Goal: Navigation & Orientation: Understand site structure

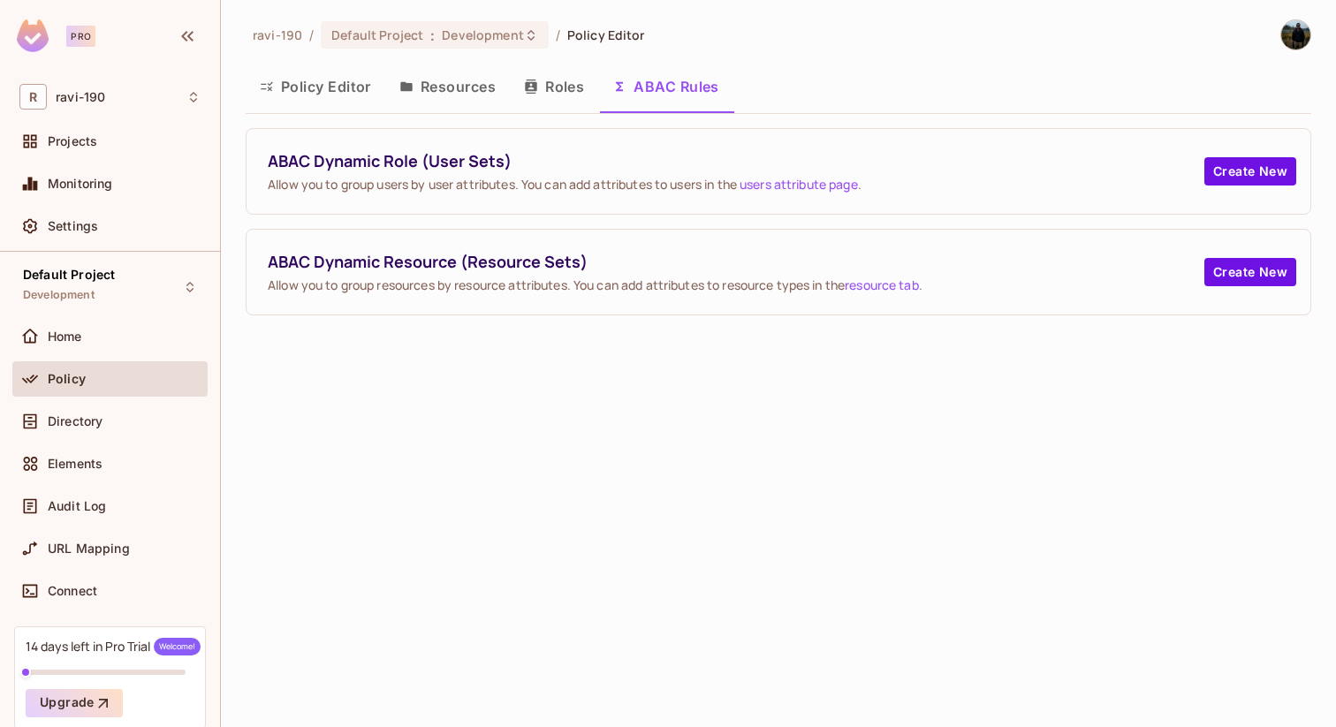
click at [586, 104] on button "Roles" at bounding box center [554, 87] width 88 height 44
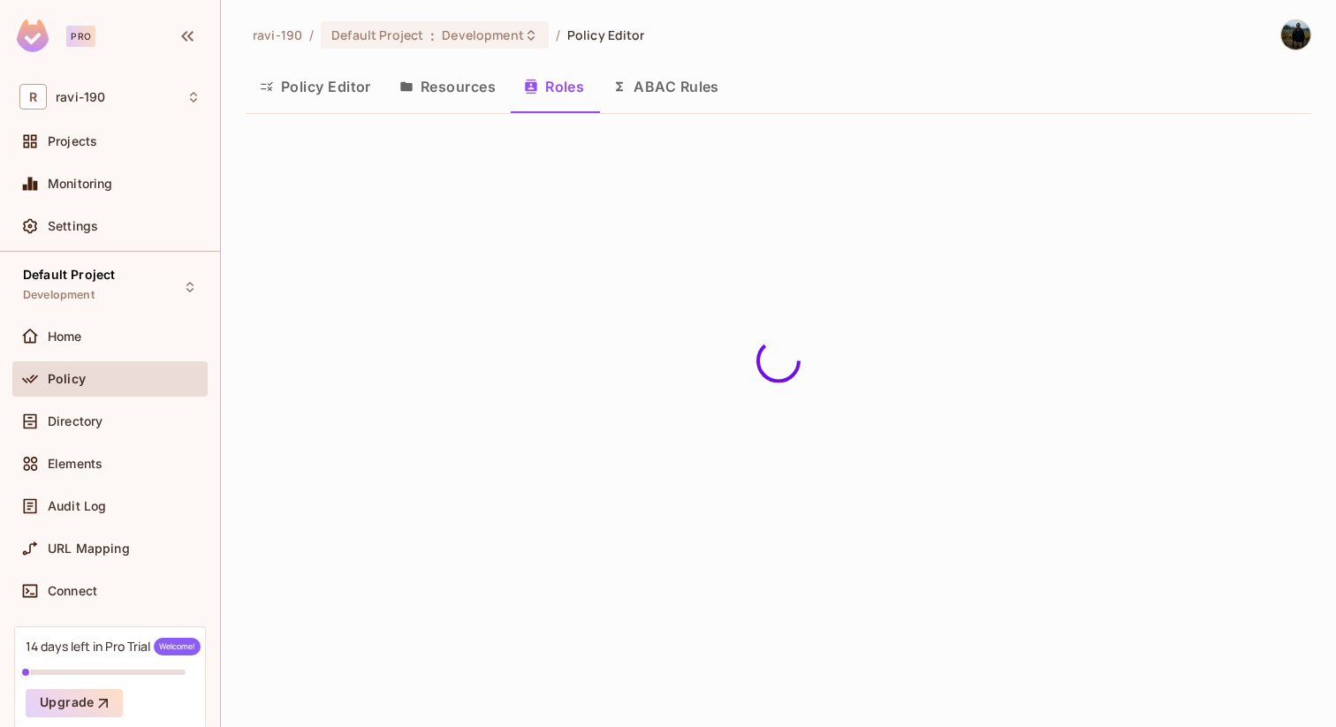
click at [680, 100] on button "ABAC Rules" at bounding box center [665, 87] width 135 height 44
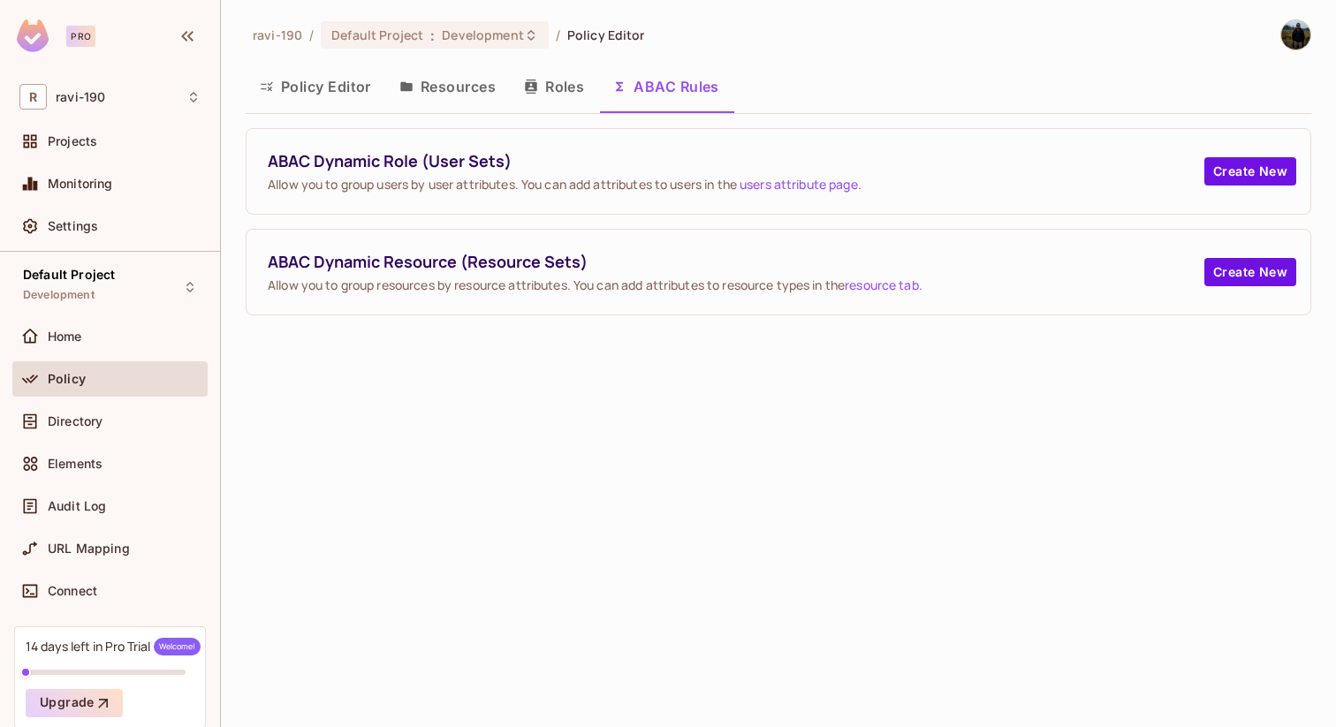
click at [580, 88] on button "Roles" at bounding box center [554, 87] width 88 height 44
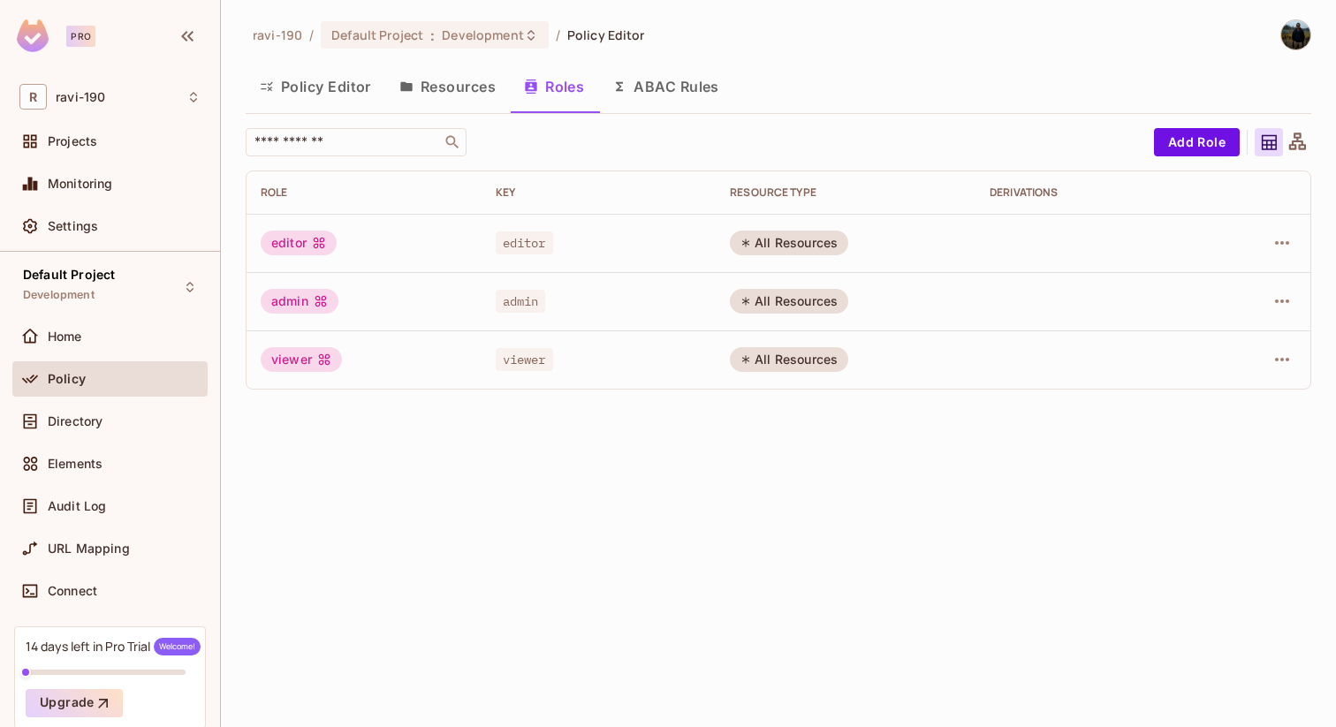
click at [445, 85] on button "Resources" at bounding box center [447, 87] width 125 height 44
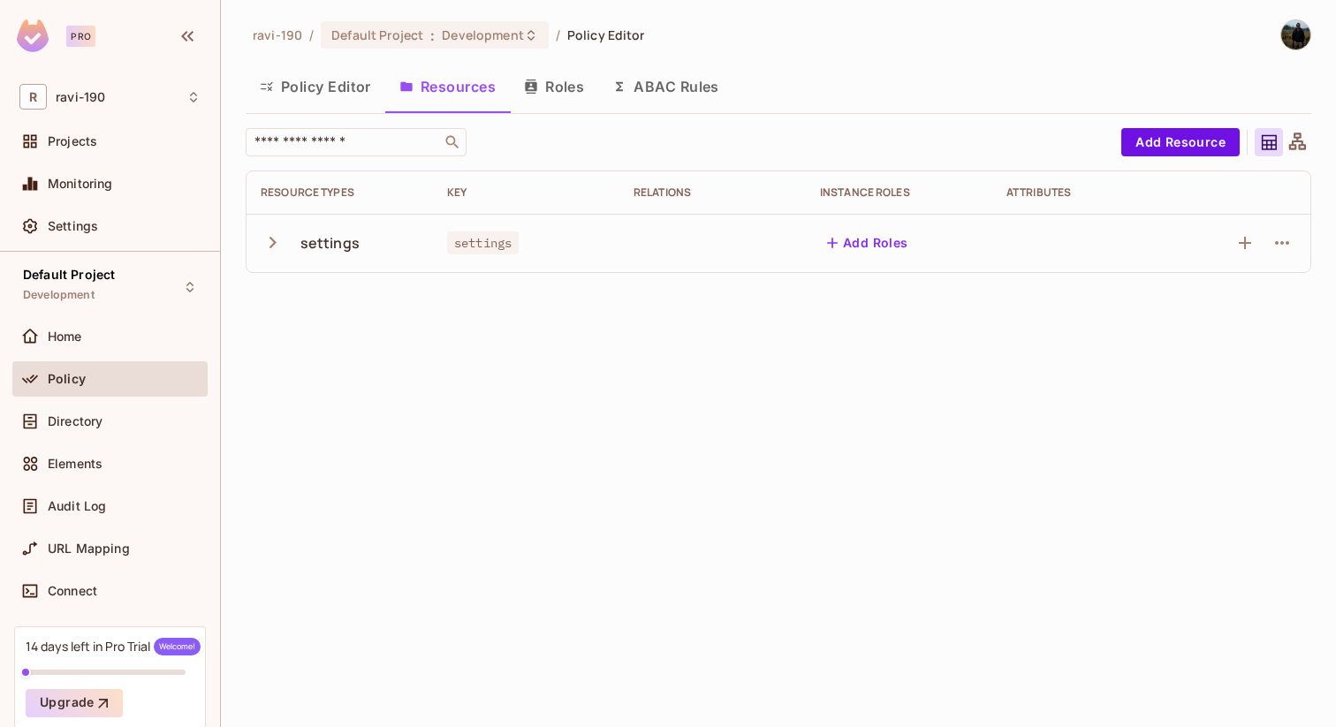
click at [311, 81] on button "Policy Editor" at bounding box center [316, 87] width 140 height 44
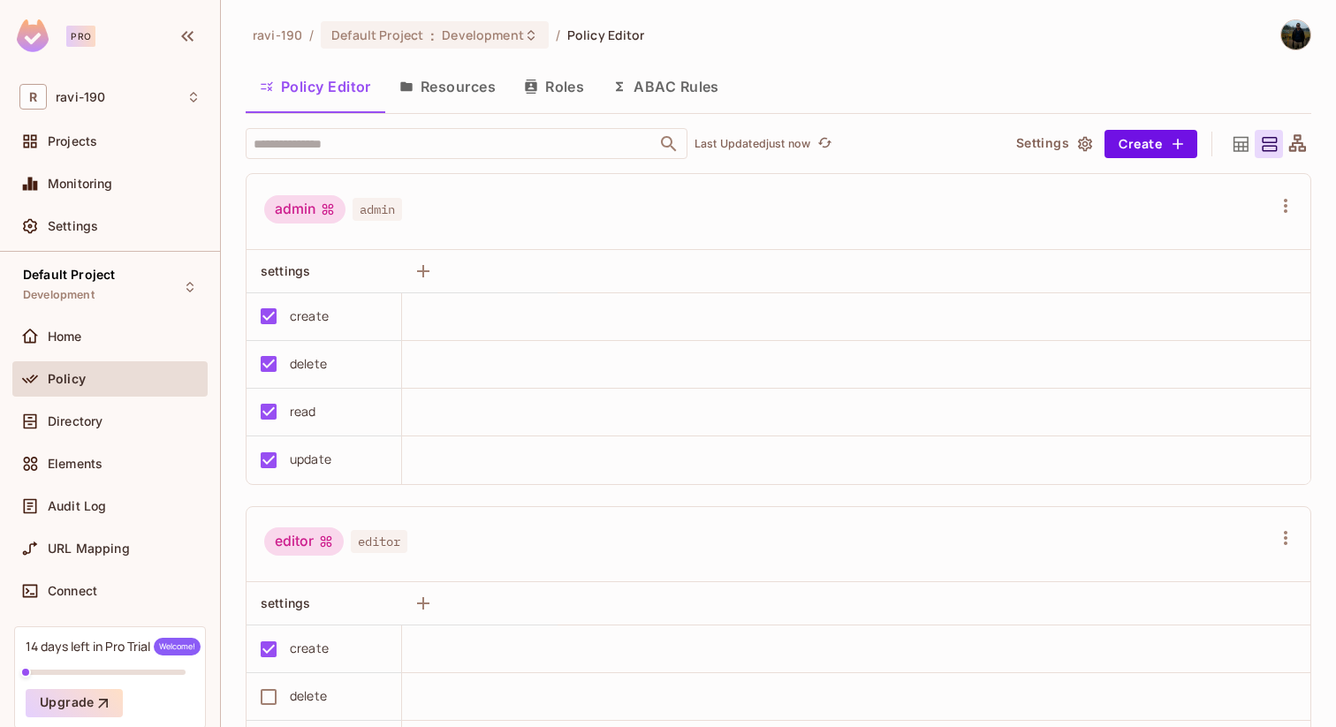
click at [458, 91] on button "Resources" at bounding box center [447, 87] width 125 height 44
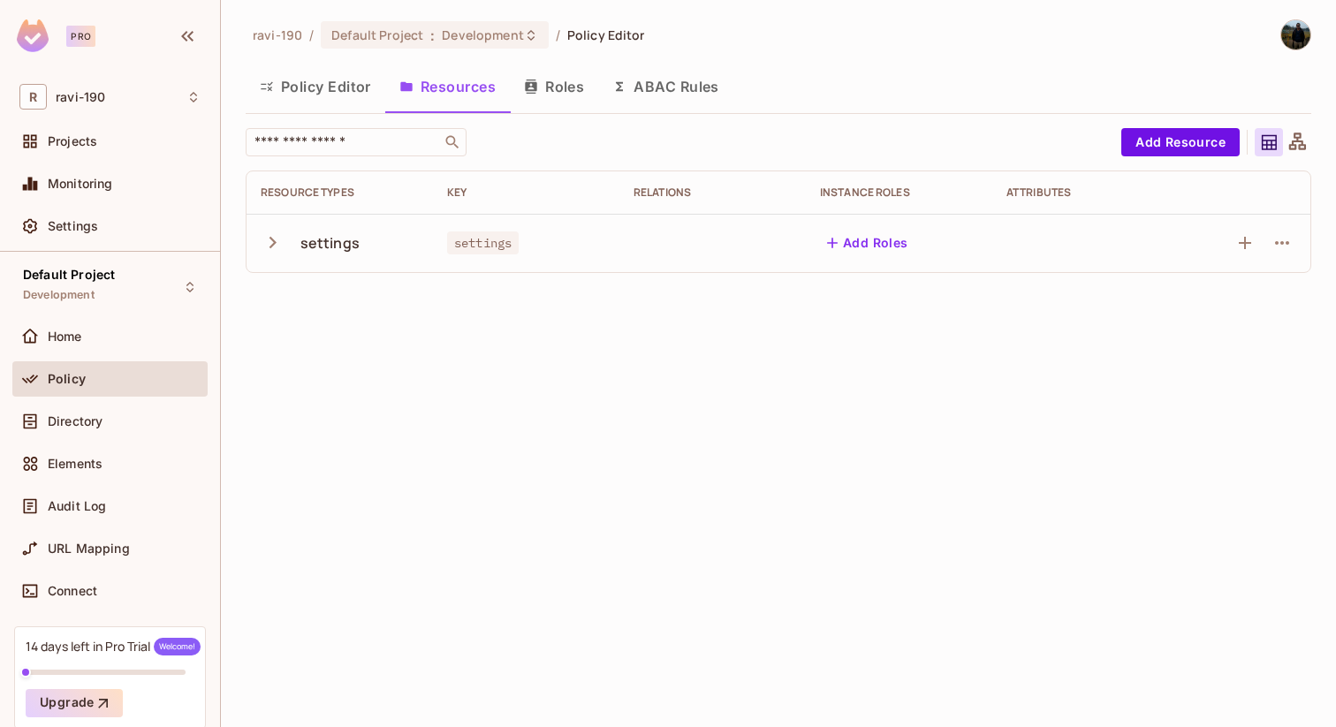
click at [567, 94] on button "Roles" at bounding box center [554, 87] width 88 height 44
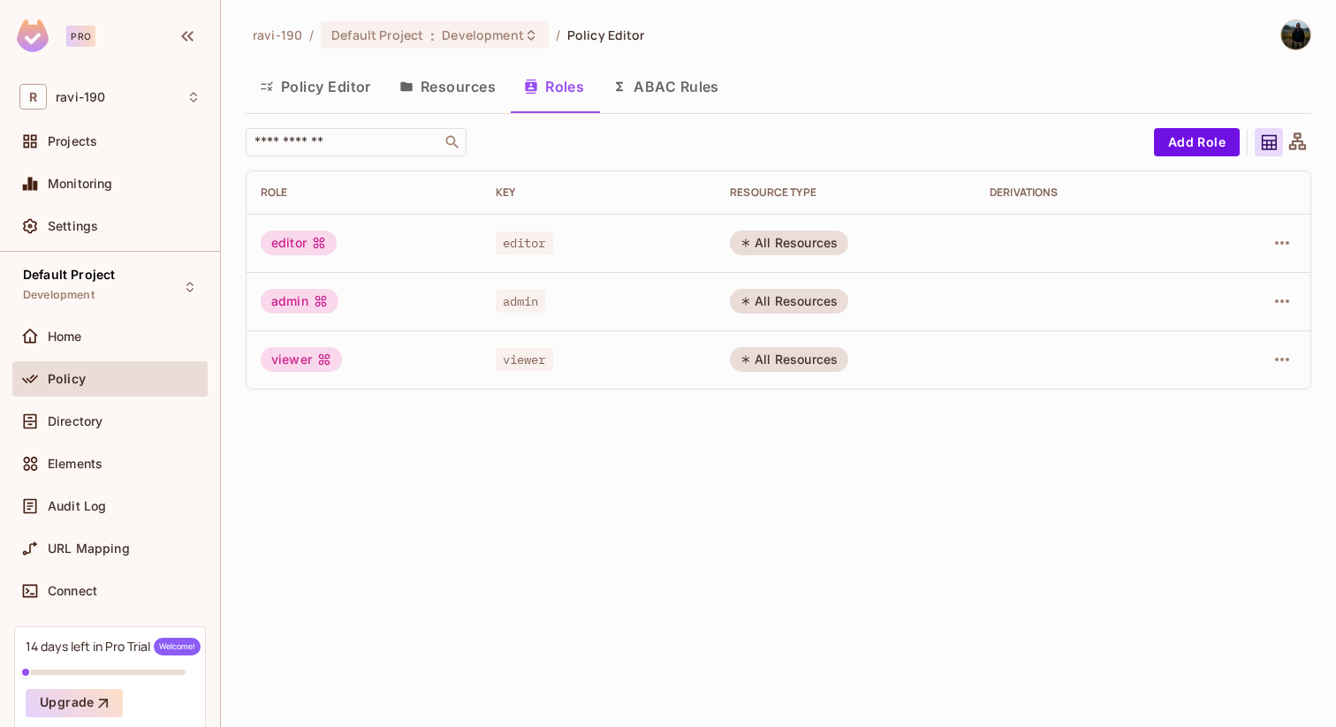
click at [681, 96] on button "ABAC Rules" at bounding box center [665, 87] width 135 height 44
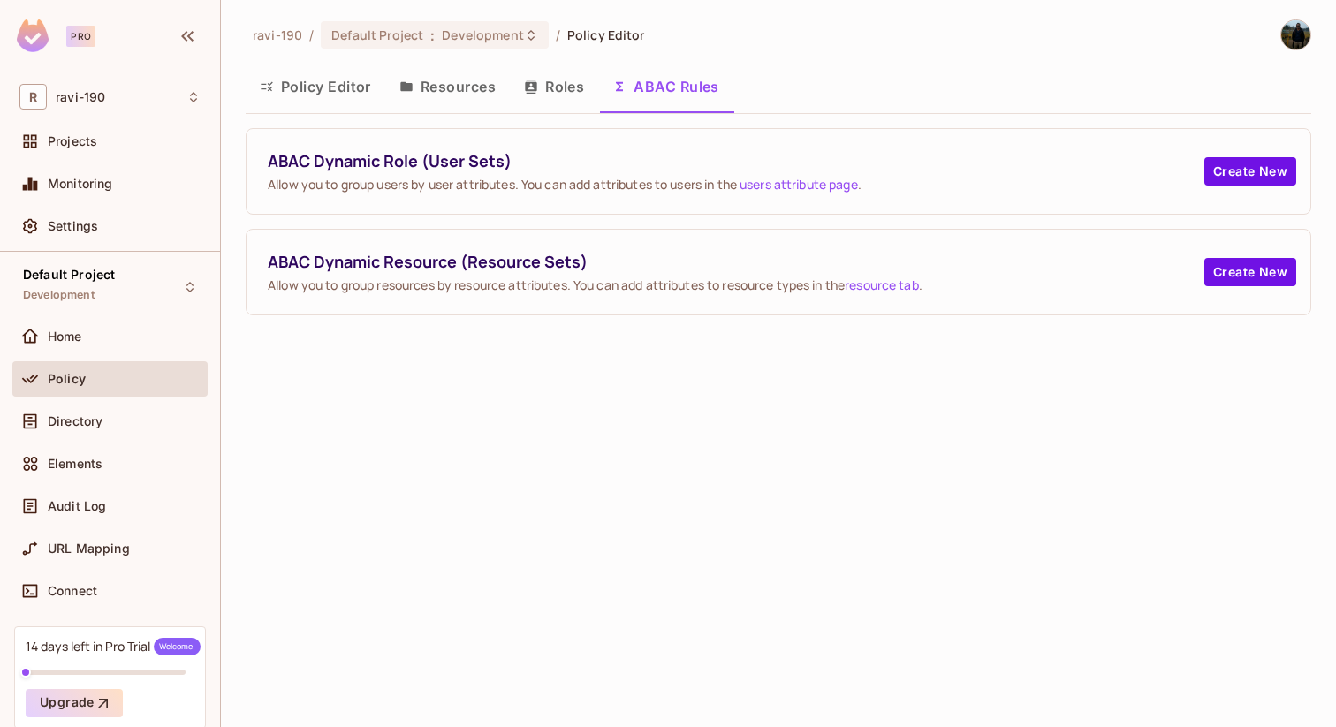
click at [566, 85] on button "Roles" at bounding box center [554, 87] width 88 height 44
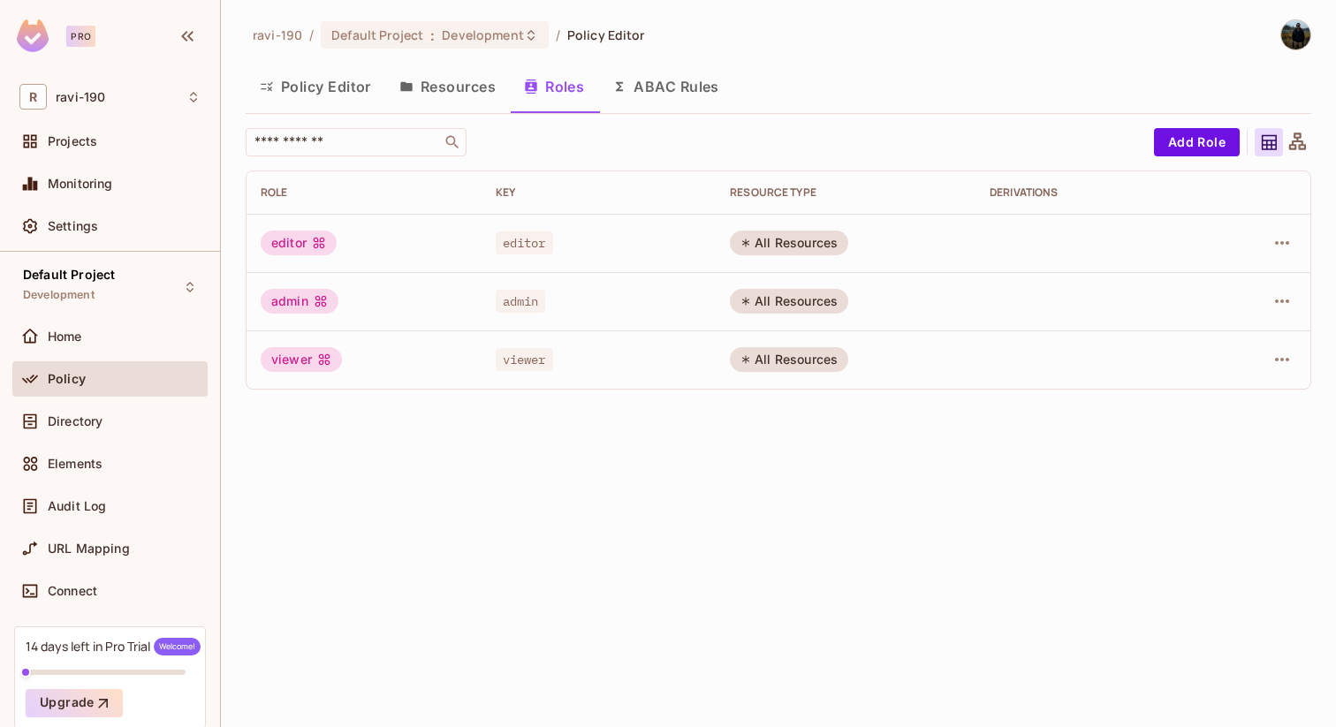
click at [458, 84] on button "Resources" at bounding box center [447, 87] width 125 height 44
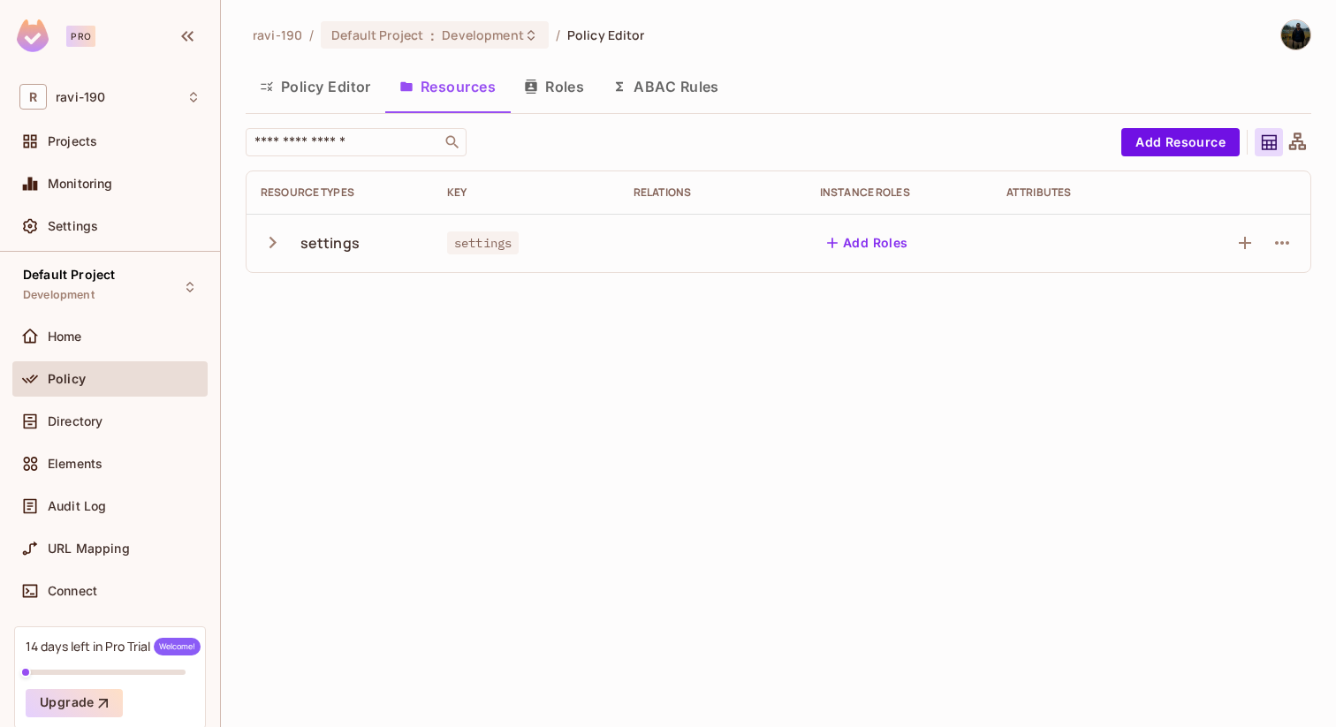
click at [296, 80] on button "Policy Editor" at bounding box center [316, 87] width 140 height 44
